Goal: Information Seeking & Learning: Compare options

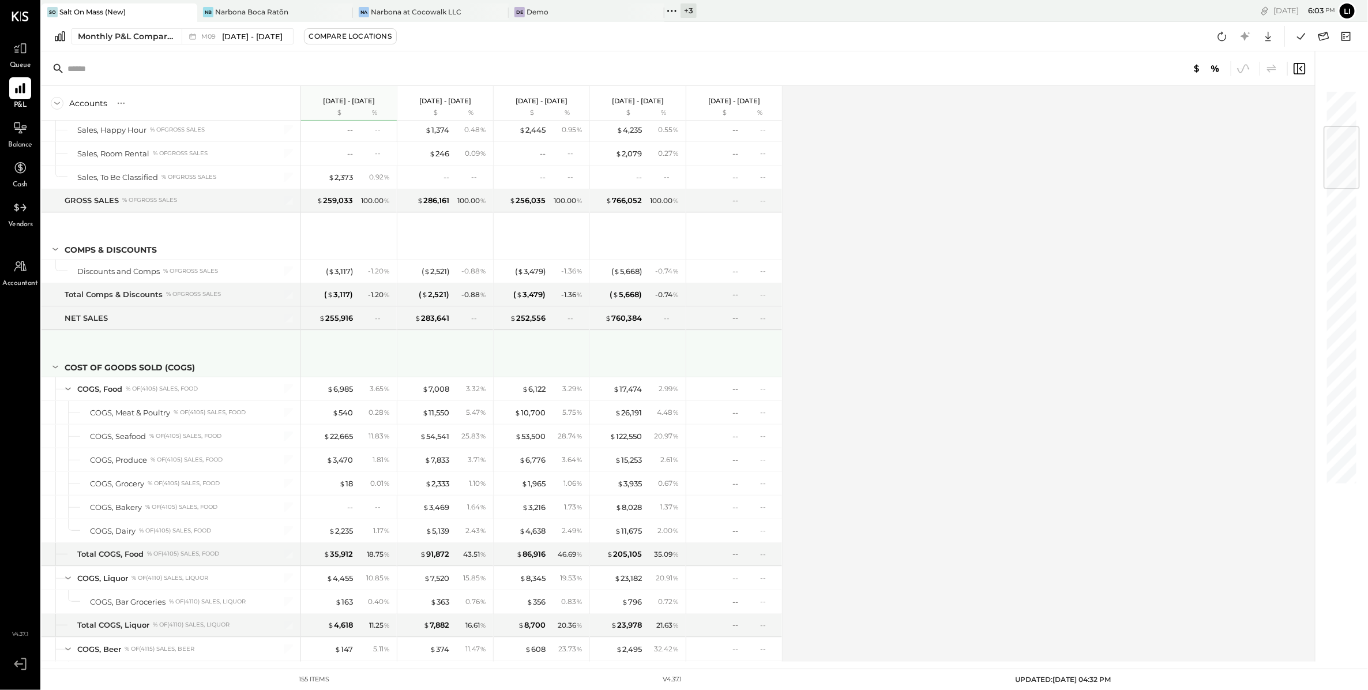
scroll to position [327, 0]
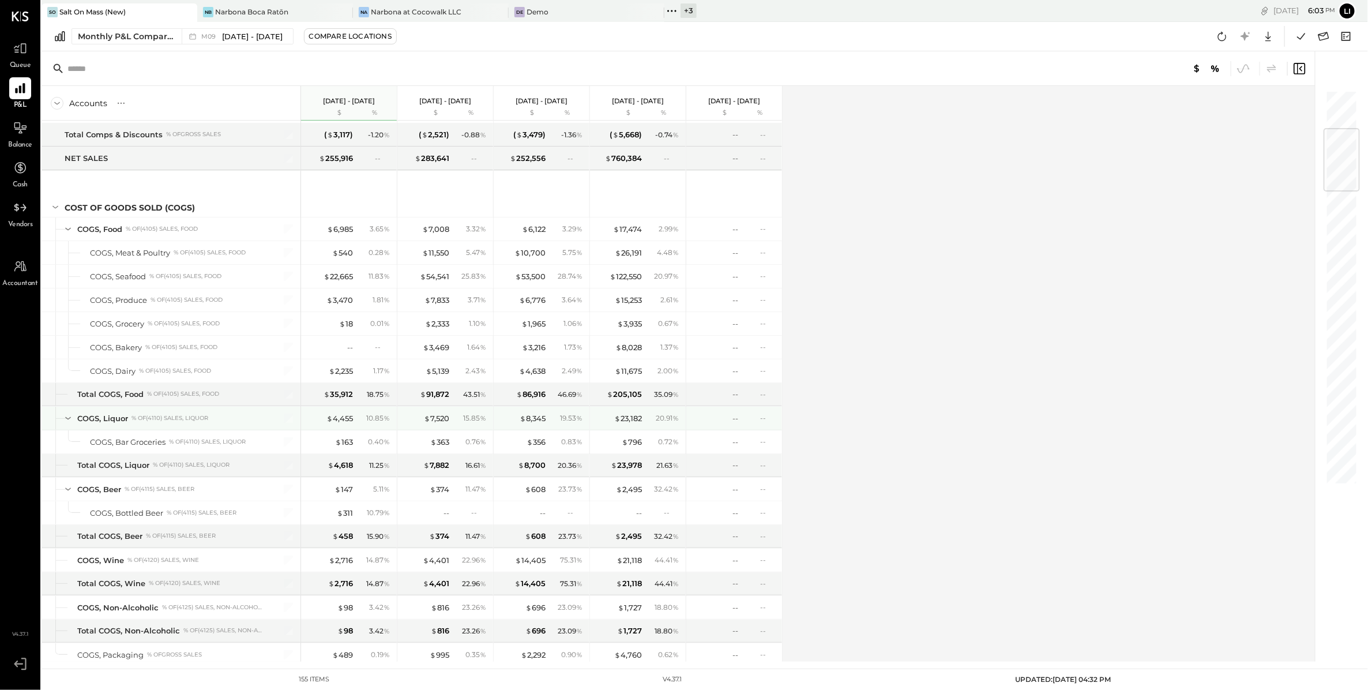
click at [358, 417] on div "10.85 %" at bounding box center [374, 418] width 37 height 10
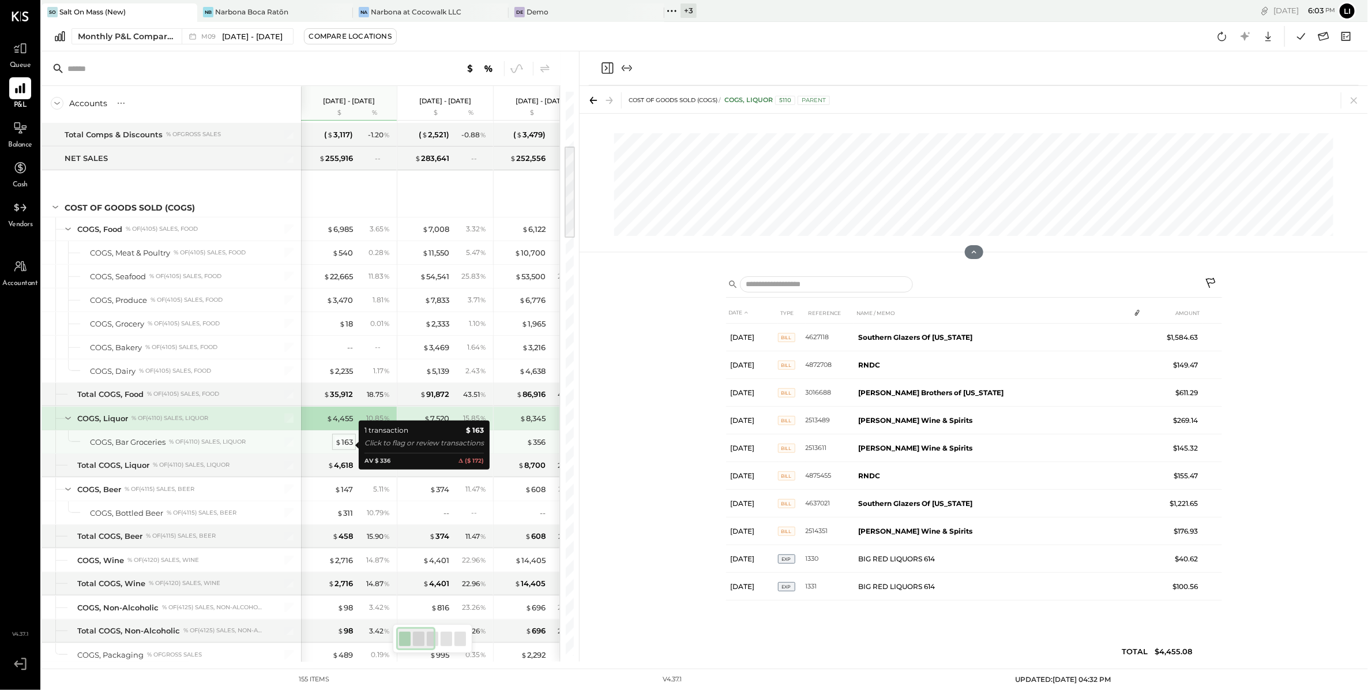
click at [350, 448] on div "$ 163" at bounding box center [344, 442] width 18 height 11
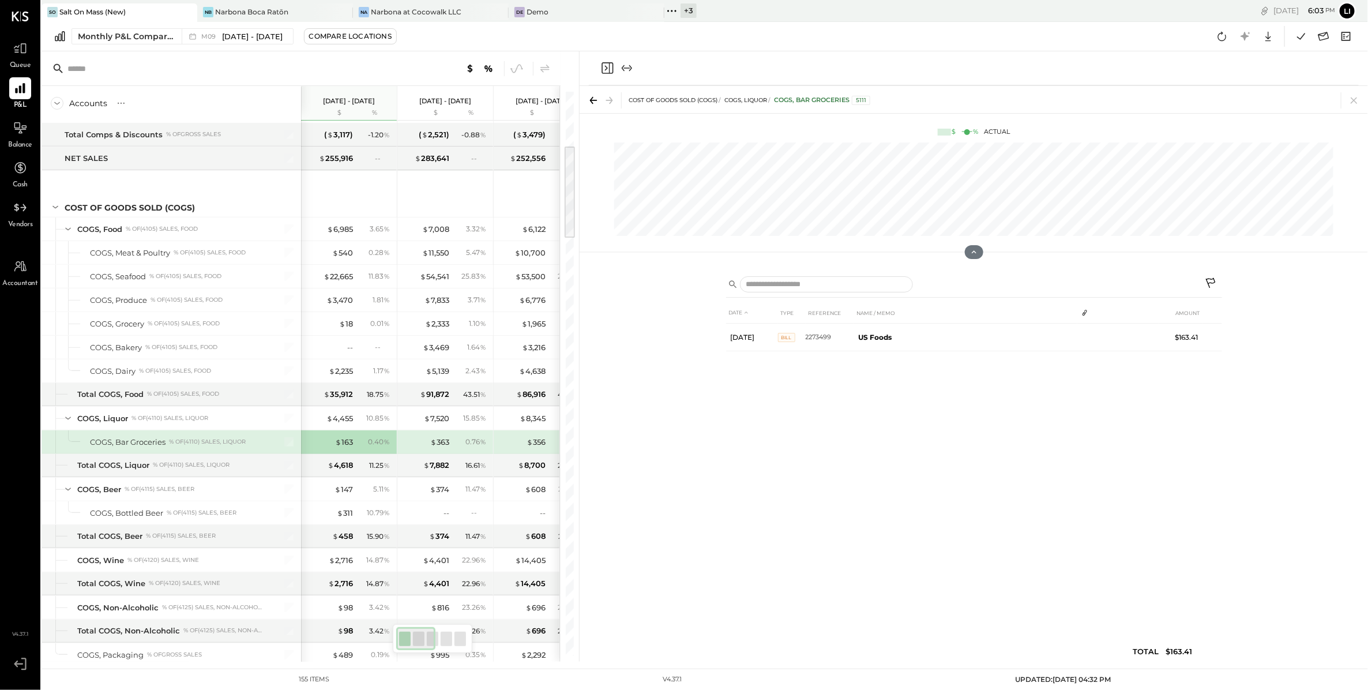
click at [610, 72] on icon "Close panel" at bounding box center [608, 68] width 12 height 12
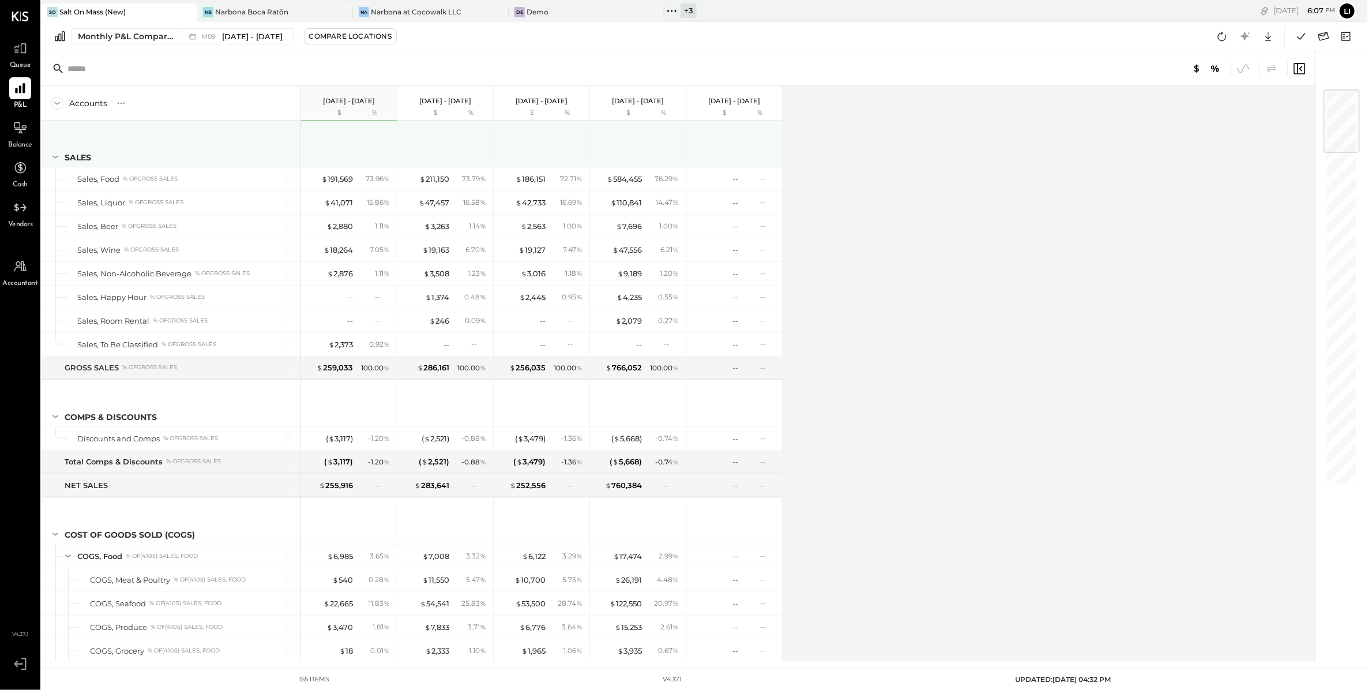
click at [56, 155] on icon at bounding box center [55, 157] width 13 height 13
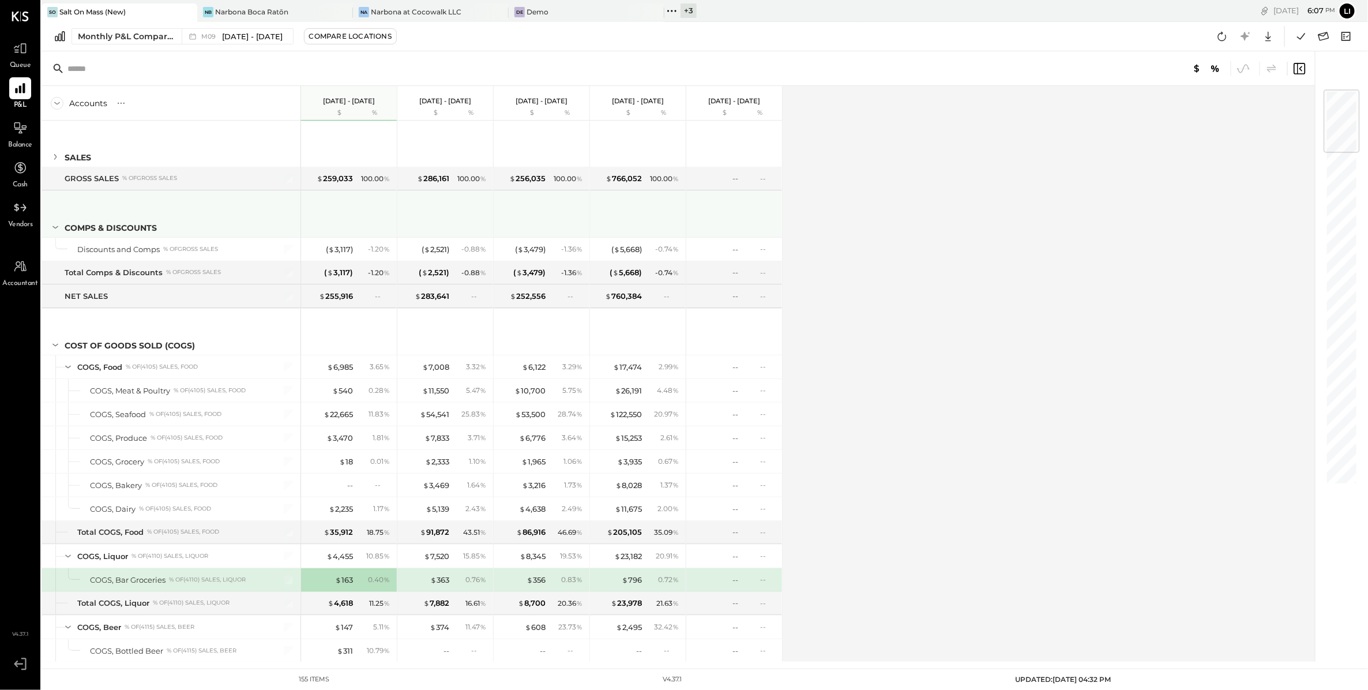
click at [54, 228] on icon at bounding box center [55, 227] width 13 height 13
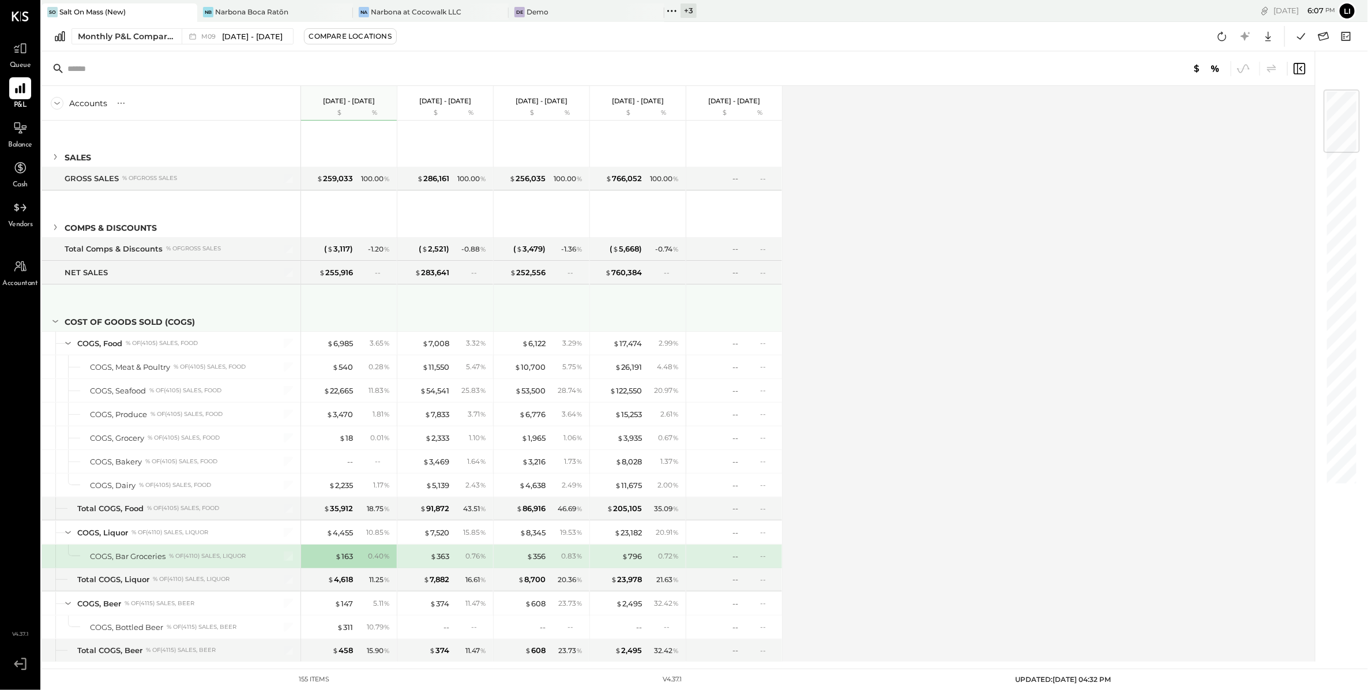
click at [57, 325] on icon at bounding box center [55, 321] width 13 height 13
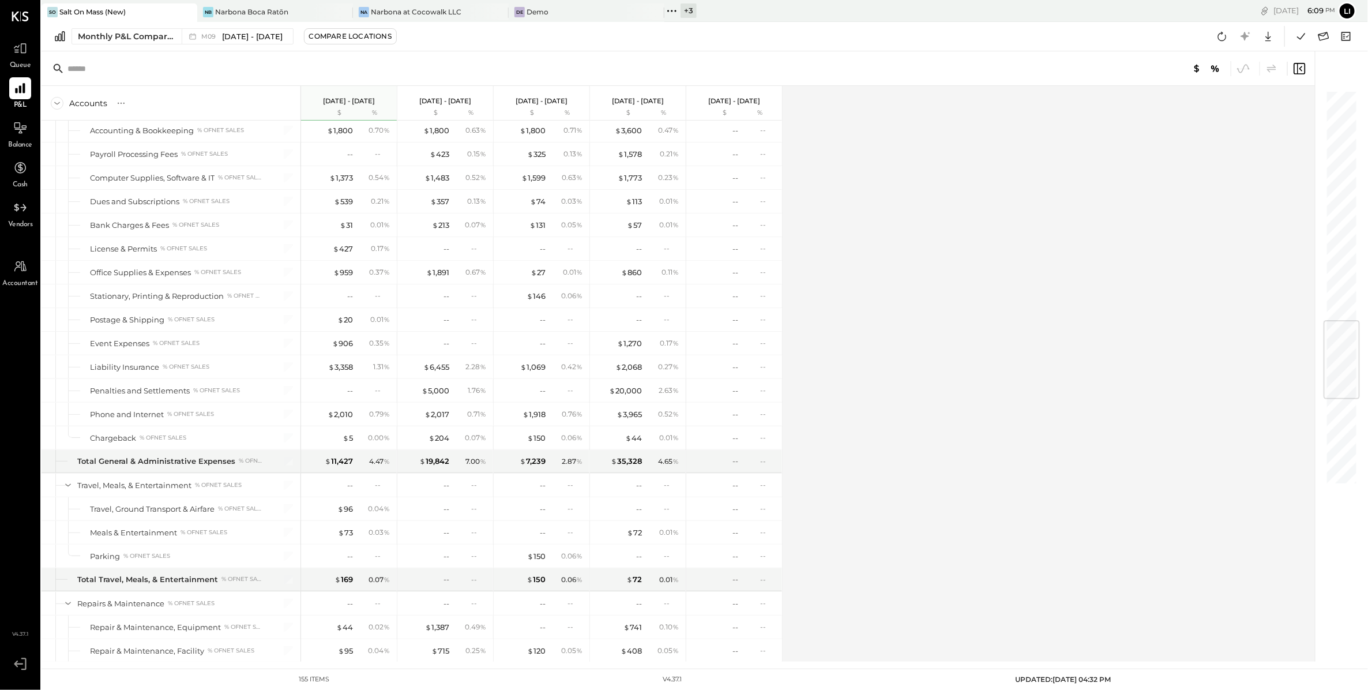
scroll to position [1430, 0]
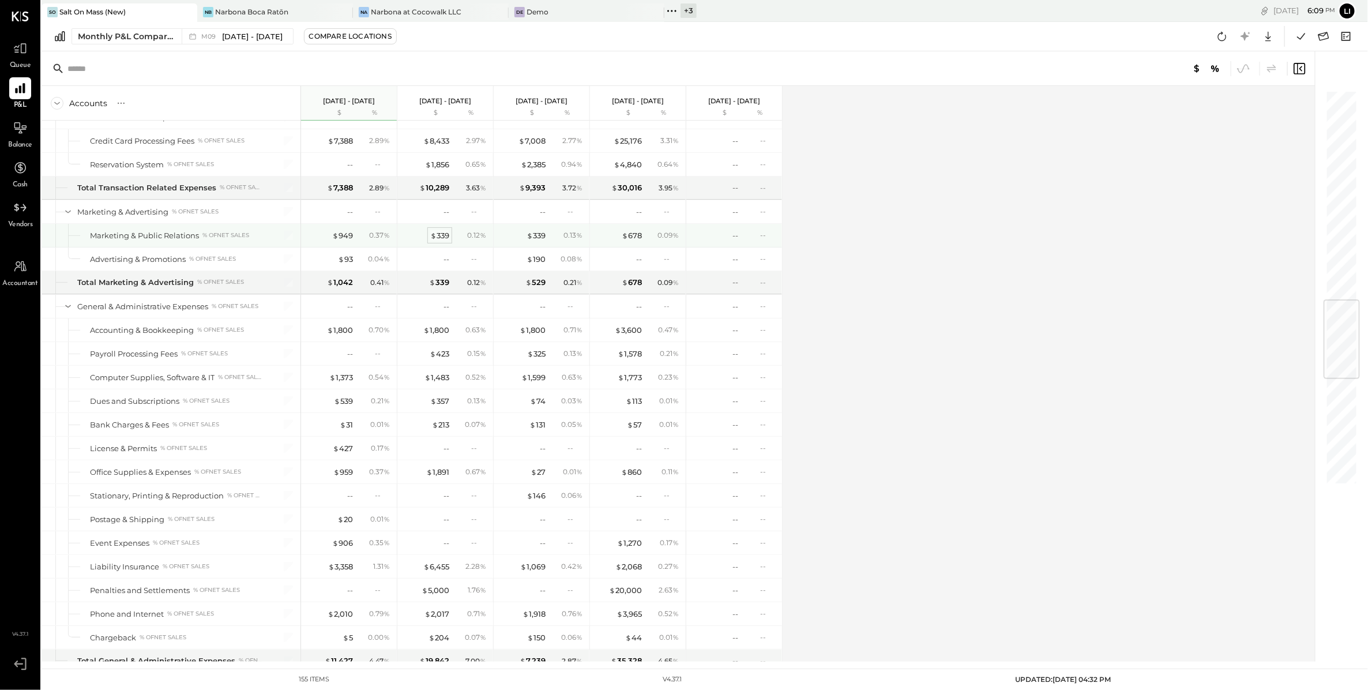
click at [437, 241] on div "$ 339" at bounding box center [439, 235] width 19 height 11
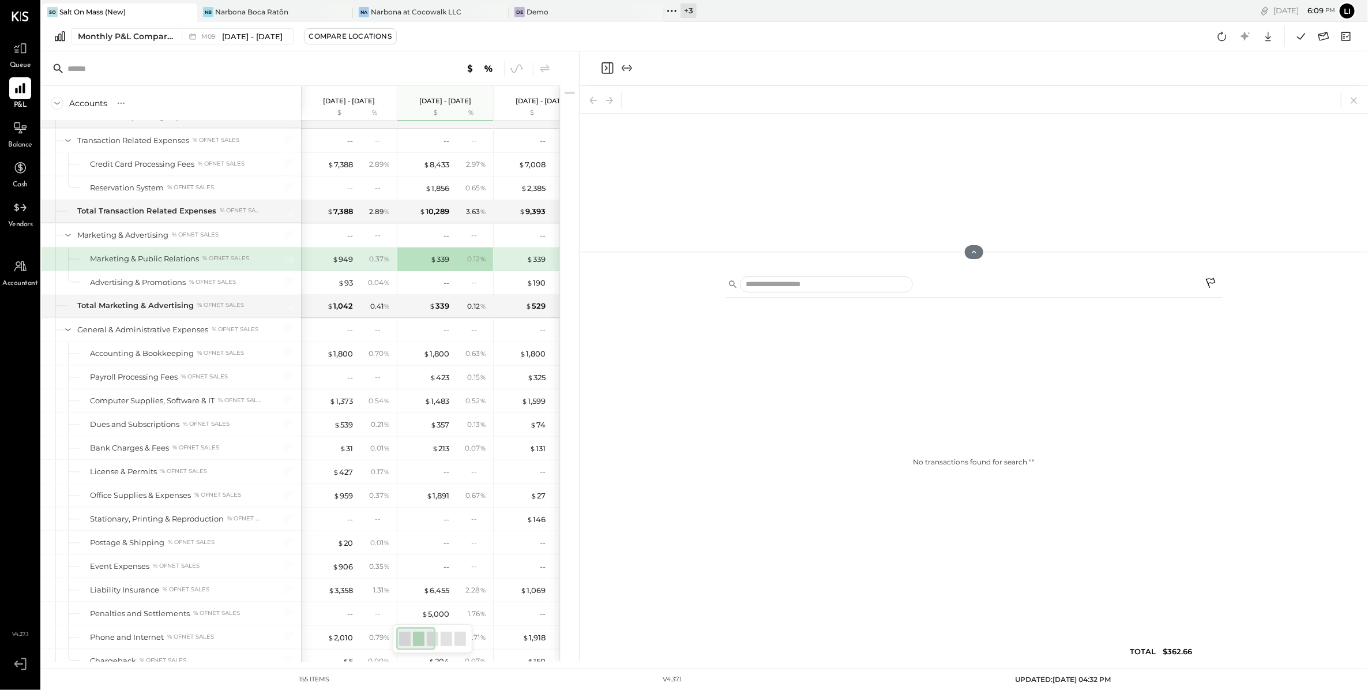
scroll to position [1454, 0]
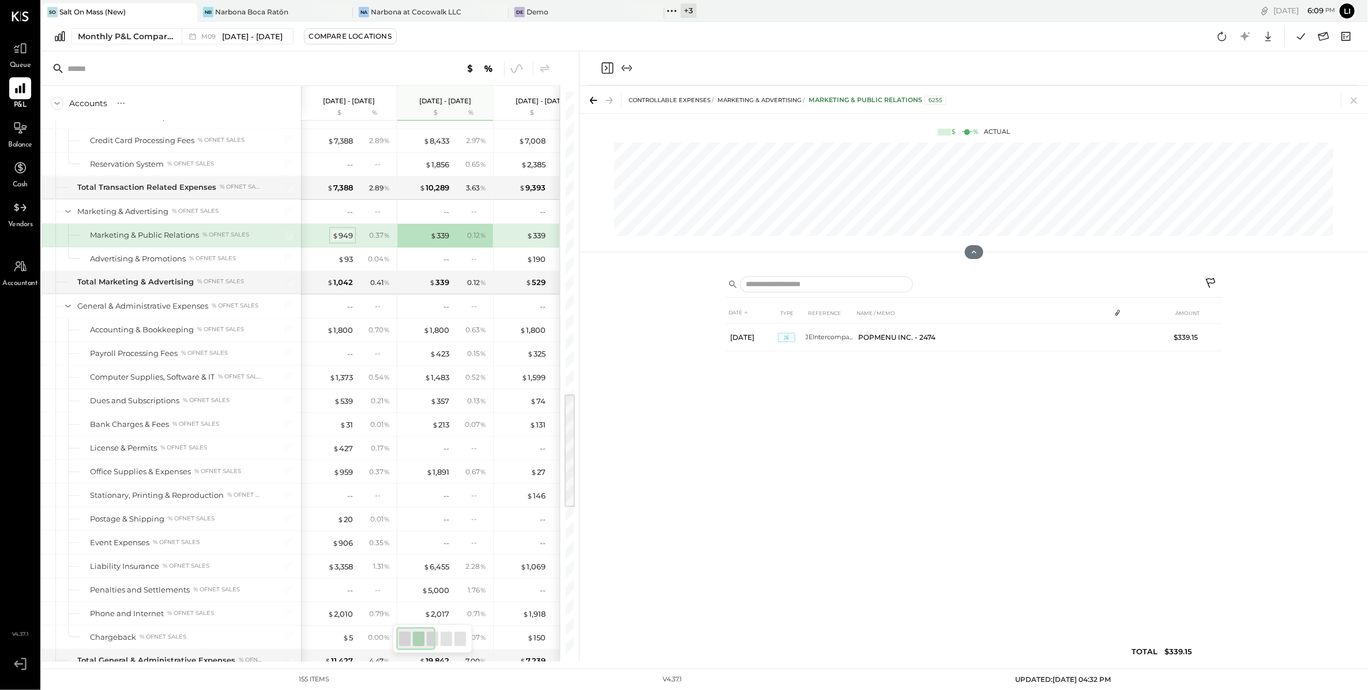
click at [349, 241] on div "$ 949" at bounding box center [342, 235] width 21 height 11
click at [441, 241] on div "$ 339" at bounding box center [439, 235] width 19 height 11
click at [542, 241] on div "$ 339" at bounding box center [536, 235] width 19 height 11
click at [442, 241] on div "$ 339" at bounding box center [439, 235] width 19 height 11
click at [348, 241] on div "$ 949" at bounding box center [342, 235] width 21 height 11
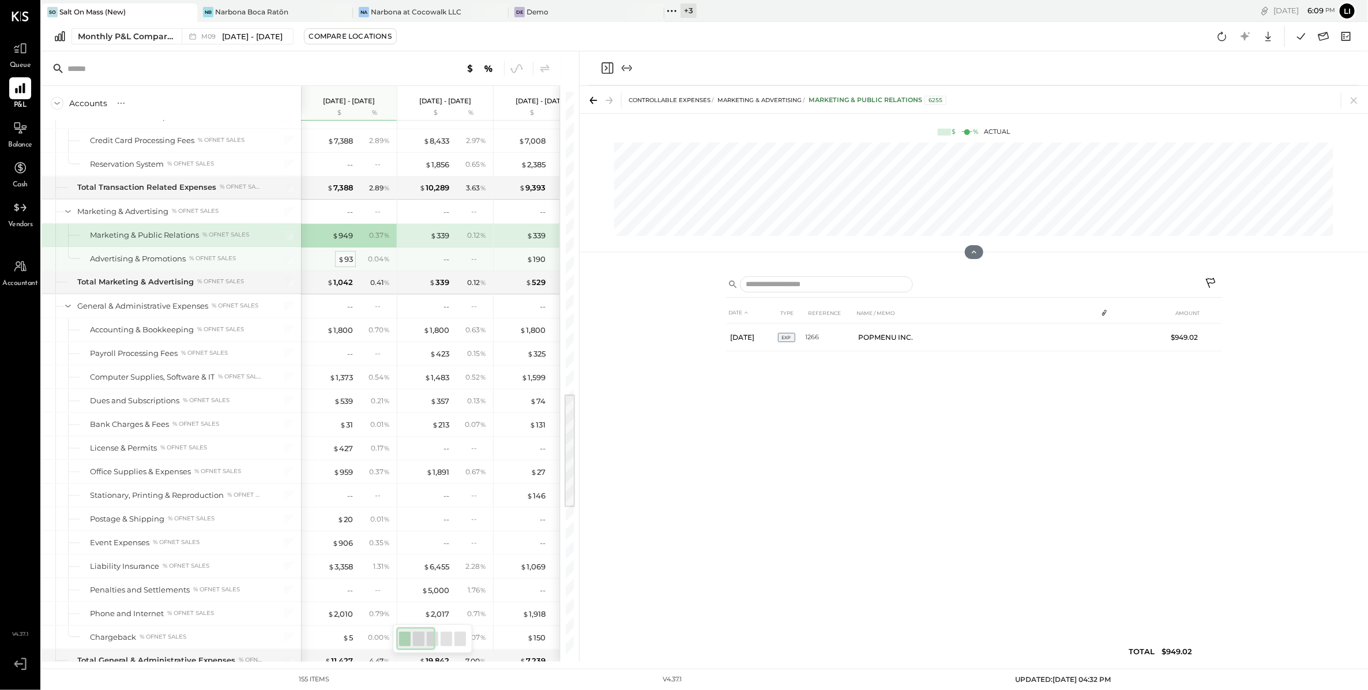
click at [349, 265] on div "$ 93" at bounding box center [345, 259] width 15 height 11
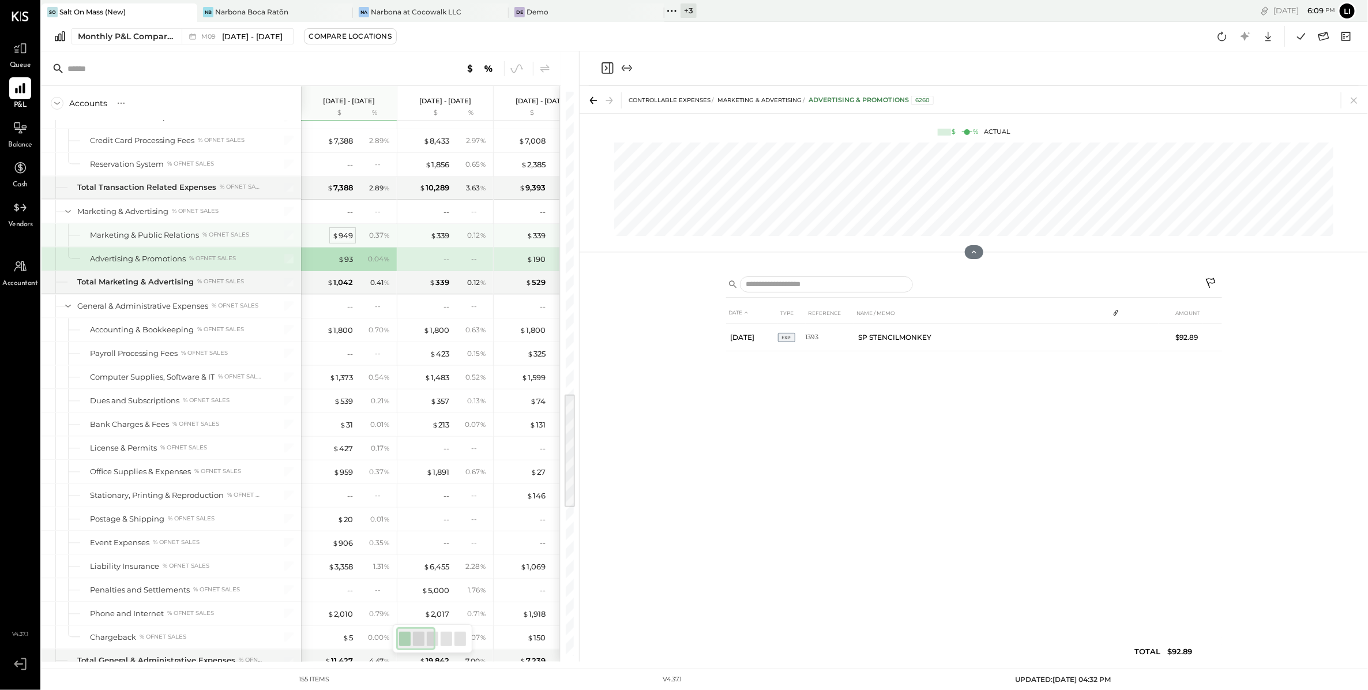
click at [345, 241] on div "$ 949" at bounding box center [342, 235] width 21 height 11
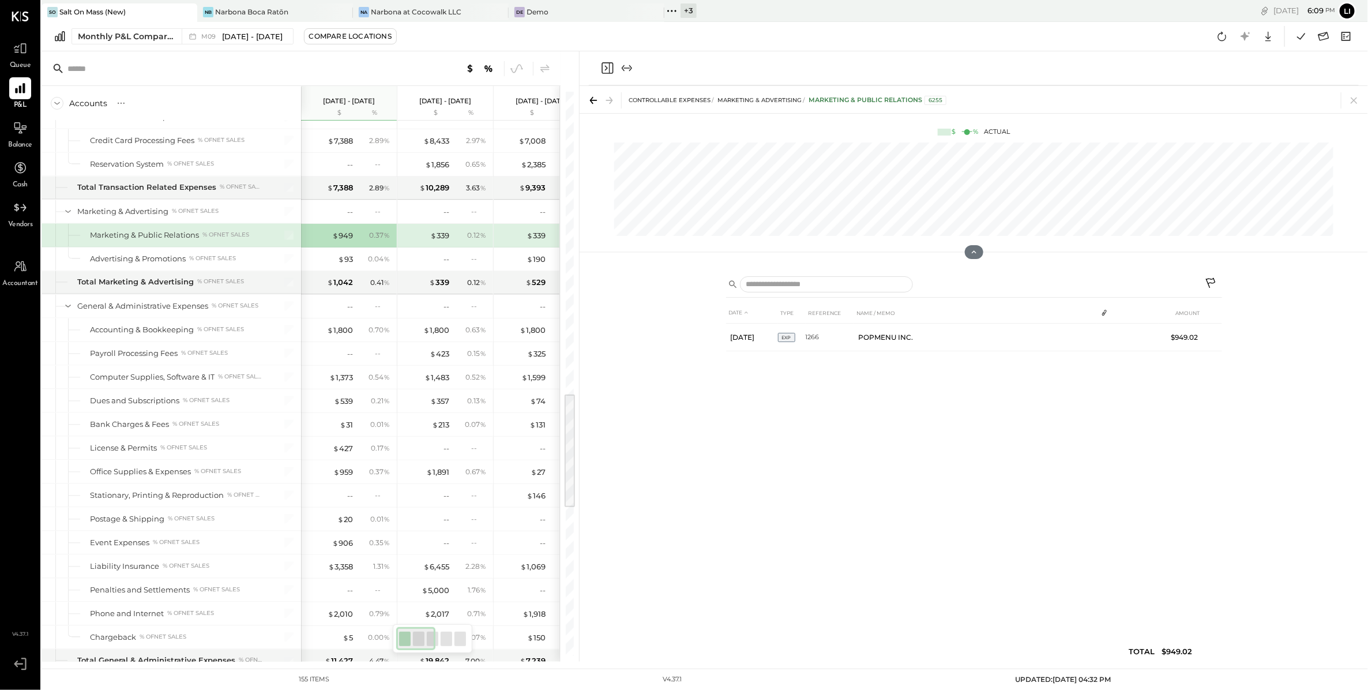
click at [605, 69] on icon "Close panel" at bounding box center [607, 68] width 14 height 14
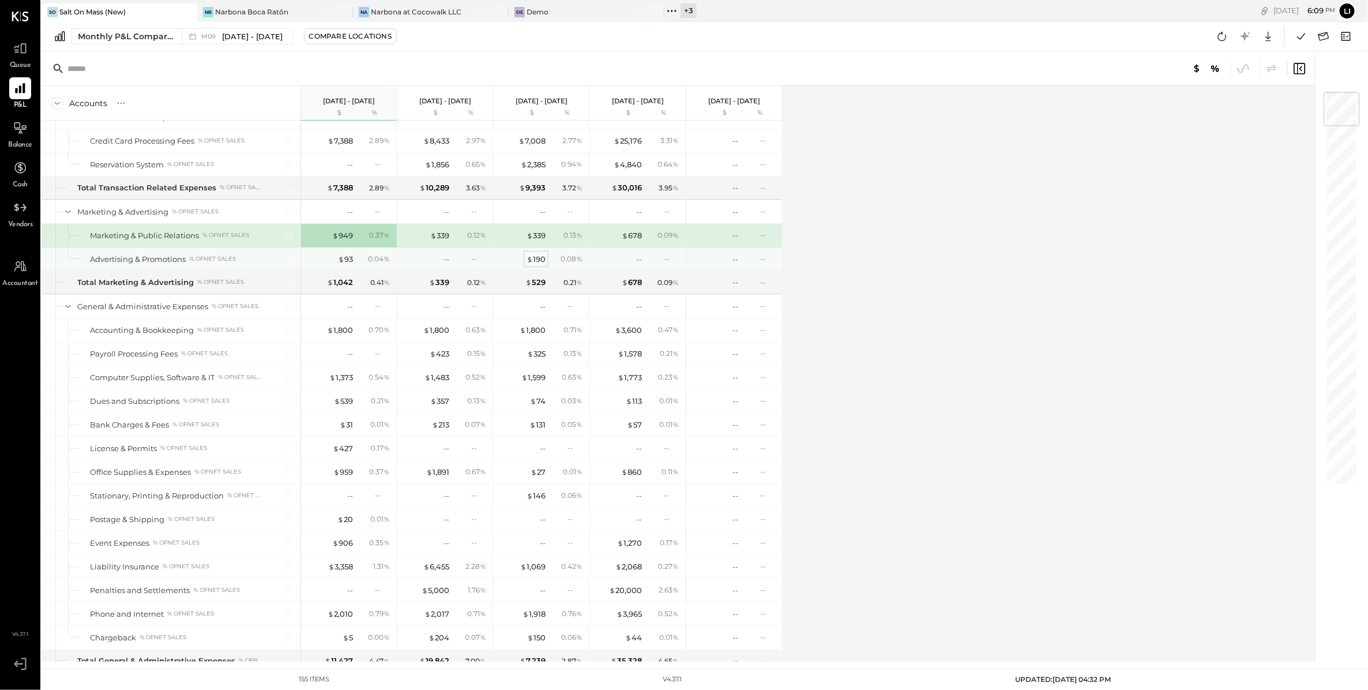
click at [538, 265] on div "$ 190" at bounding box center [536, 259] width 19 height 11
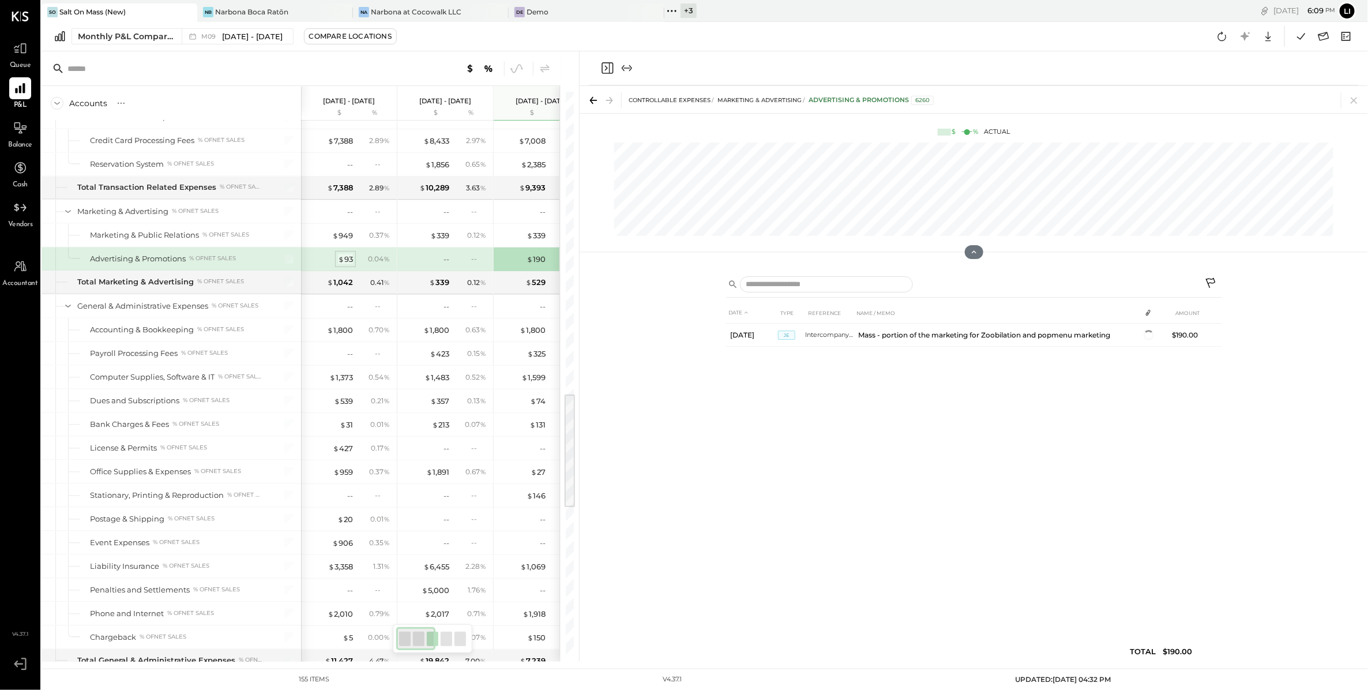
click at [350, 265] on div "$ 93" at bounding box center [345, 259] width 15 height 11
click at [610, 70] on icon "Close panel" at bounding box center [607, 68] width 14 height 14
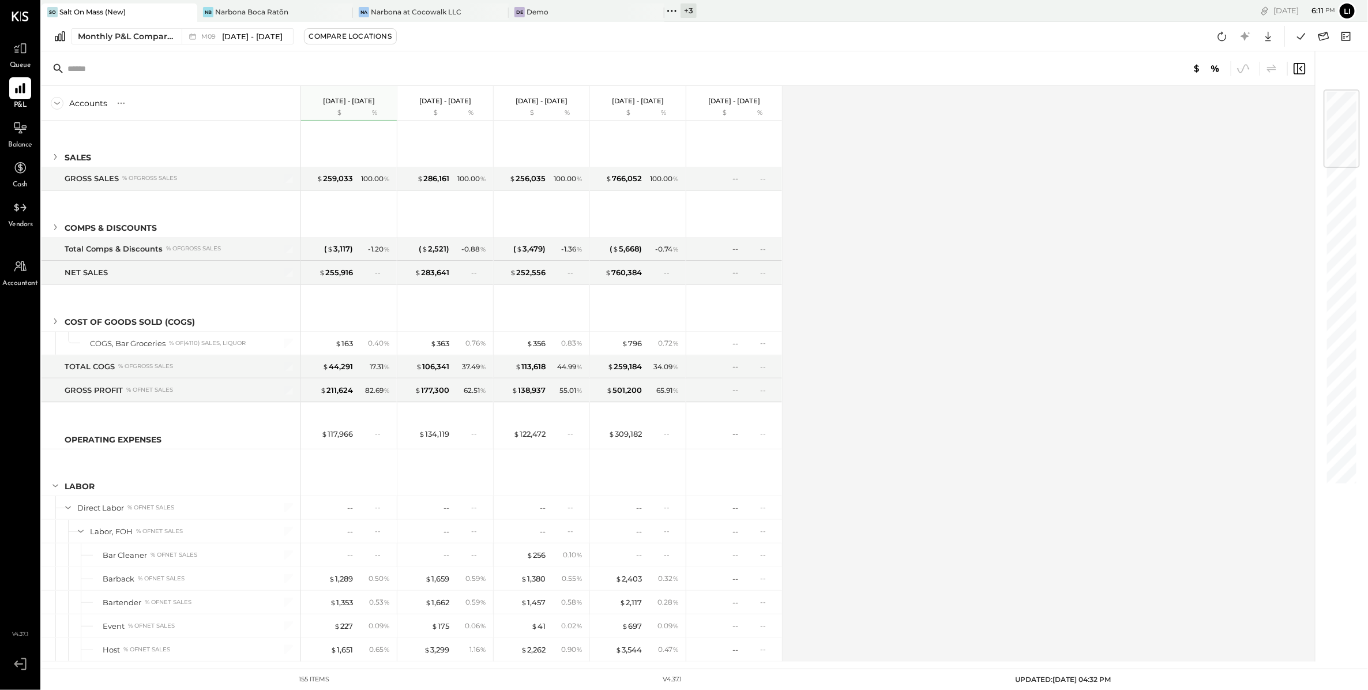
click at [885, 230] on div "Accounts S % GL [DATE] - [DATE] $ % [DATE] - [DATE] $ % [DATE] - [DATE] $ % [DA…" at bounding box center [679, 374] width 1275 height 576
click at [370, 63] on div at bounding box center [678, 68] width 1273 height 35
